Goal: Task Accomplishment & Management: Manage account settings

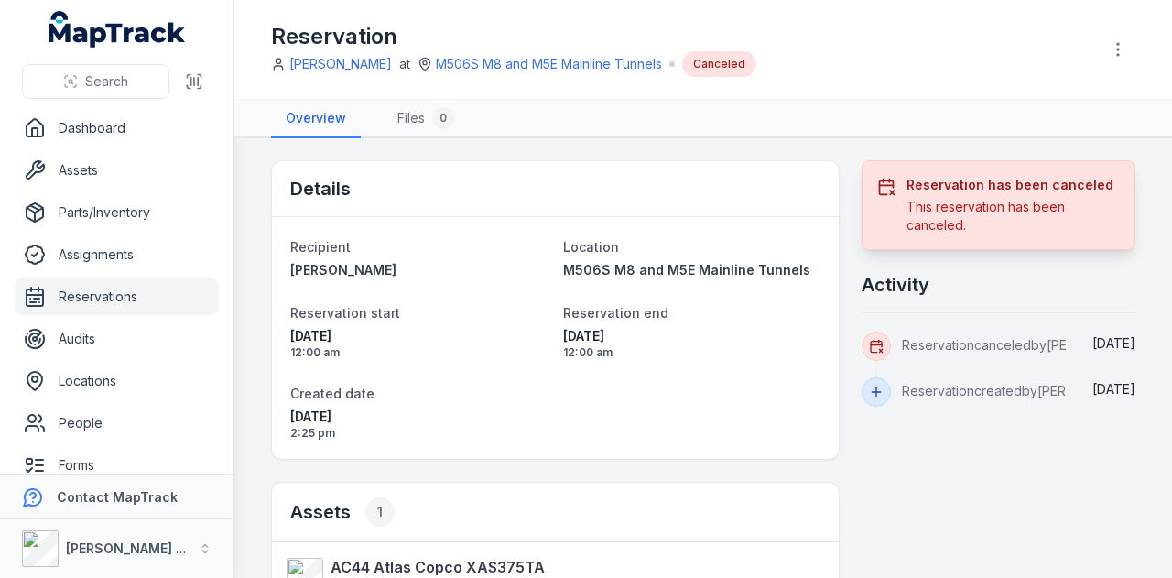
click at [97, 305] on link "Reservations" at bounding box center [117, 296] width 204 height 37
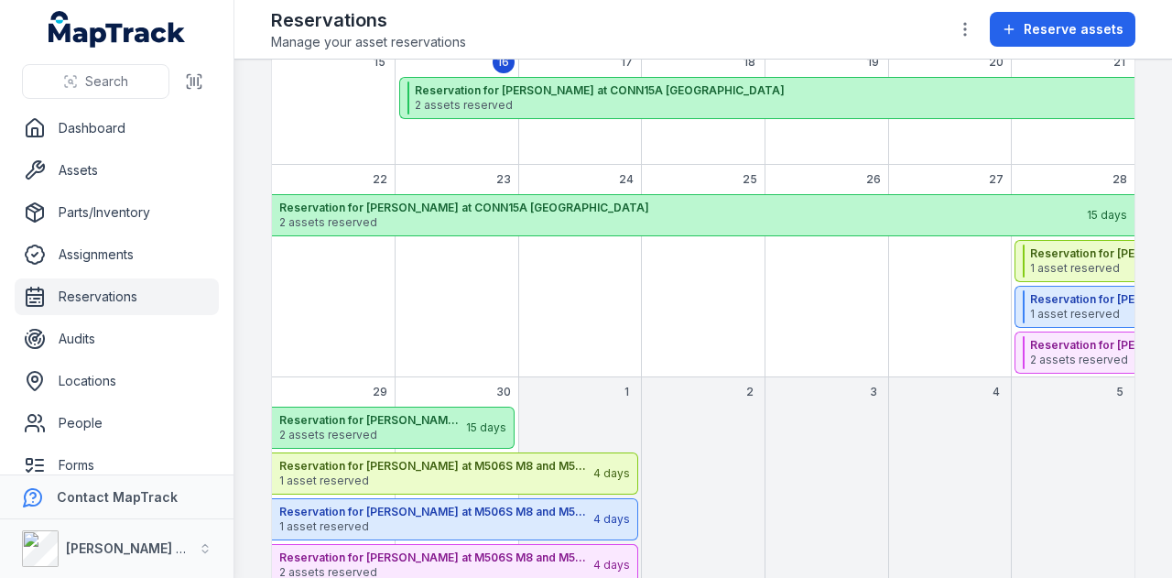
scroll to position [458, 0]
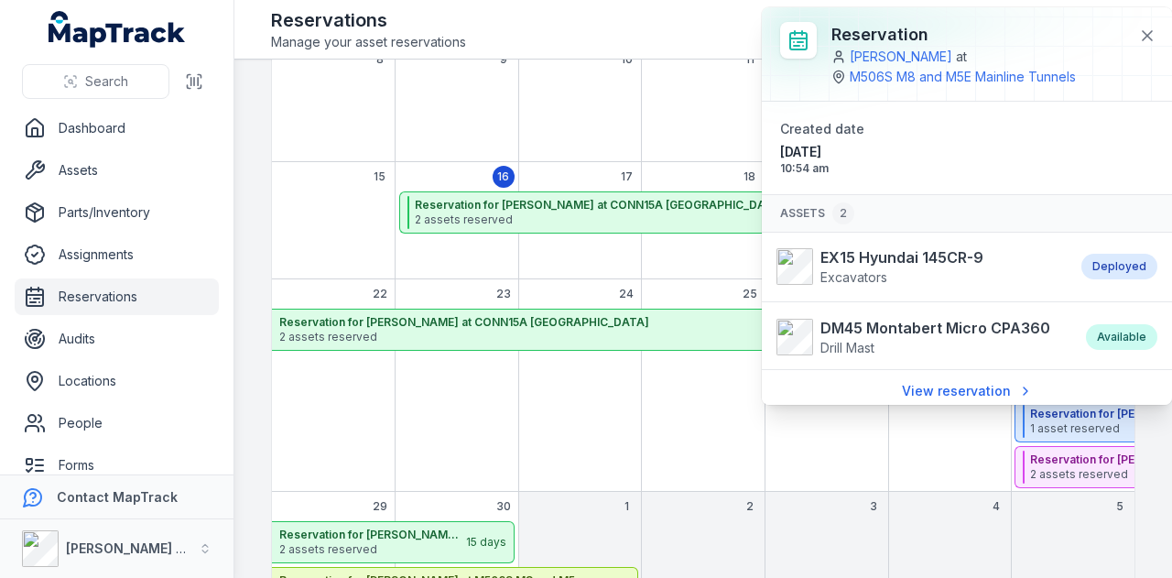
scroll to position [366, 0]
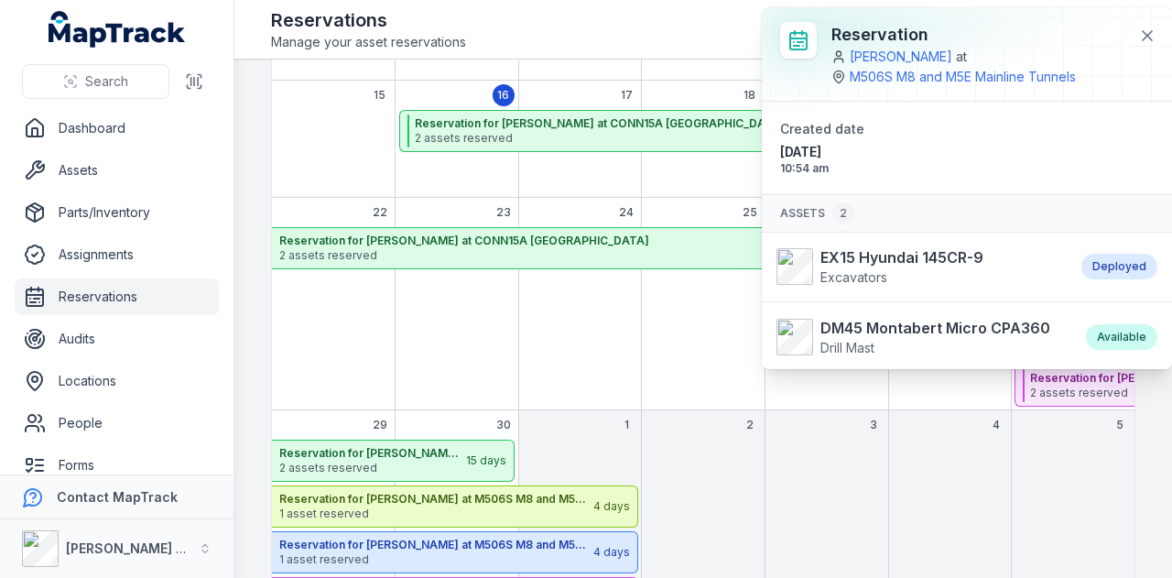
click at [964, 404] on div "1 2 3 4 5 6 7 8 9 10 11 12 13 14 15 16 17 18 19 20 21 Reservation for Shehre Ya…" at bounding box center [703, 257] width 863 height 823
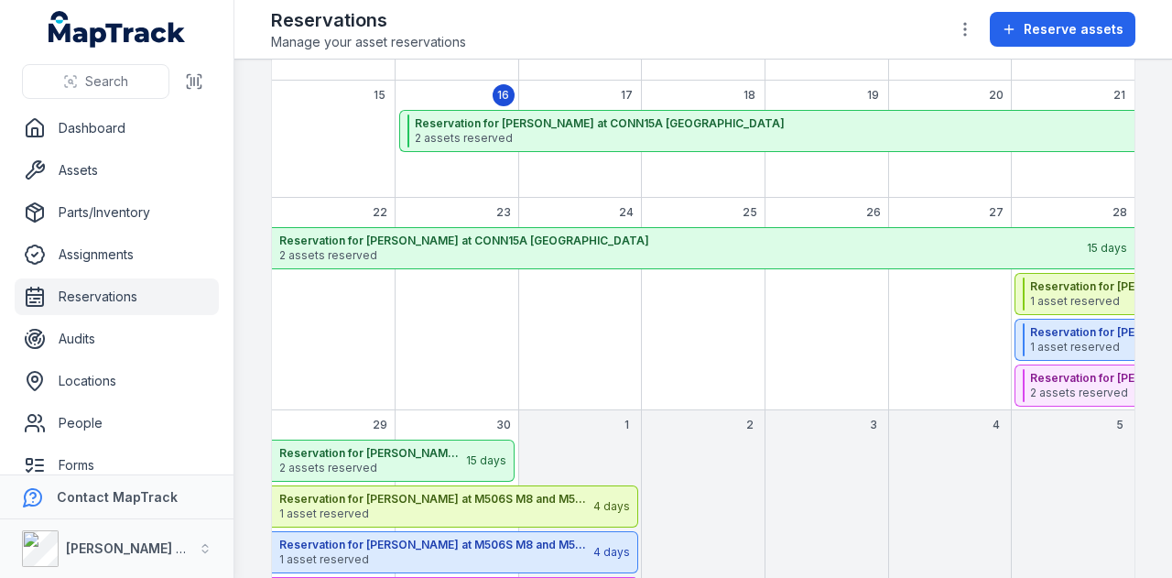
scroll to position [478, 0]
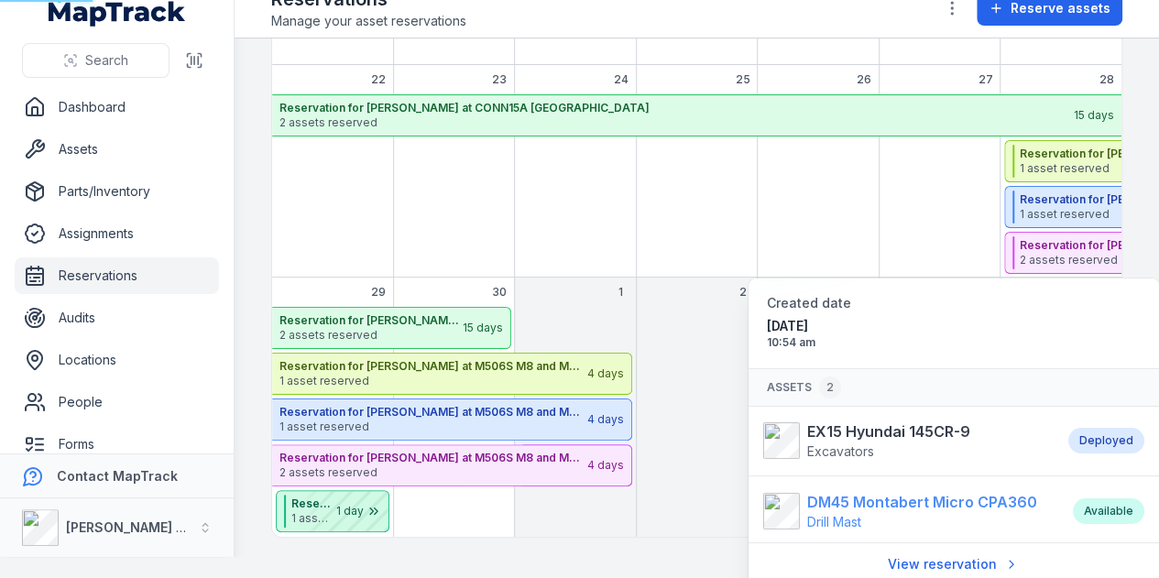
scroll to position [149, 0]
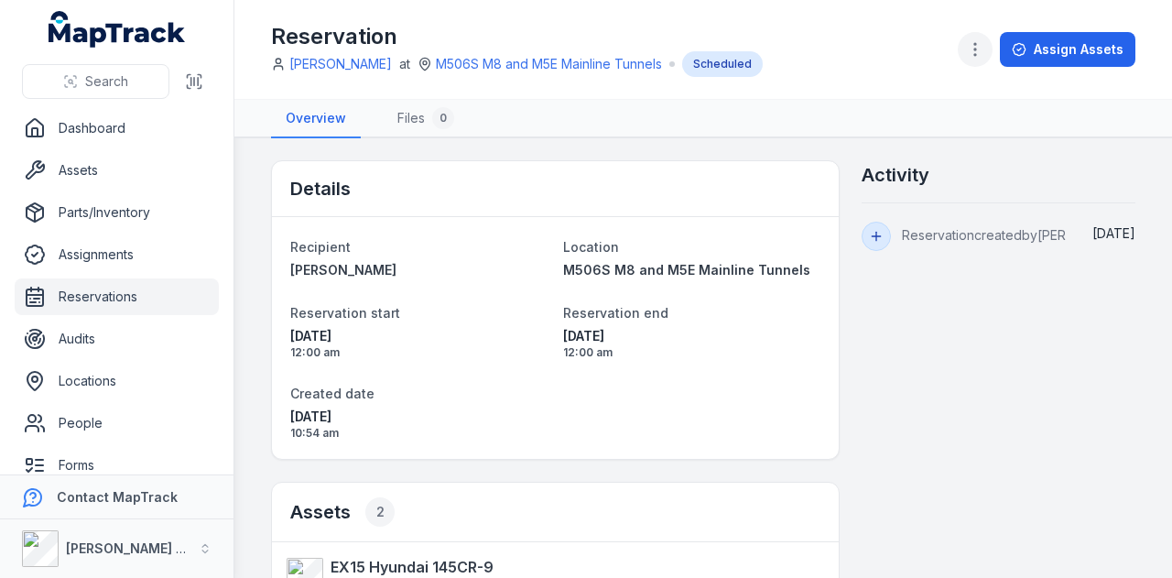
click at [989, 44] on button "button" at bounding box center [975, 49] width 35 height 35
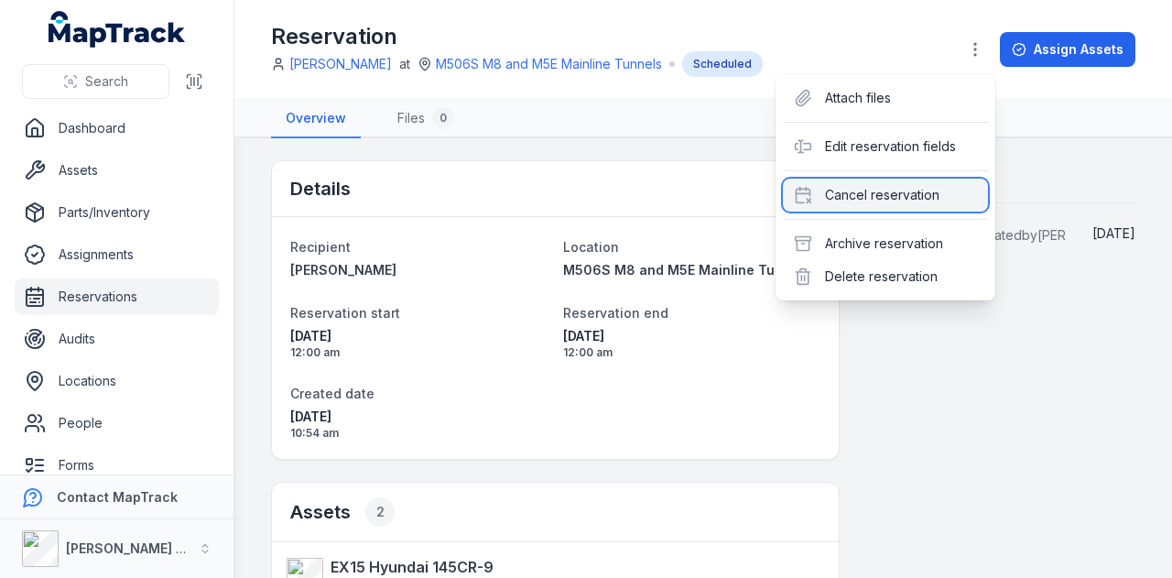
click at [947, 184] on div "Cancel reservation" at bounding box center [885, 195] width 205 height 33
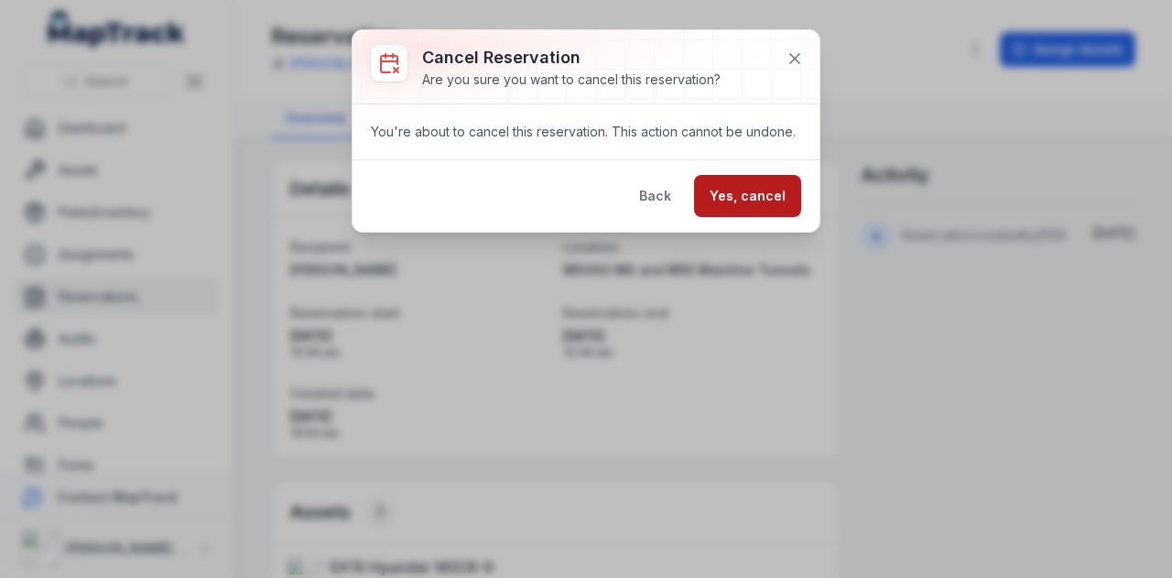
click at [768, 193] on button "Yes, cancel" at bounding box center [747, 196] width 107 height 42
